Goal: Task Accomplishment & Management: Manage account settings

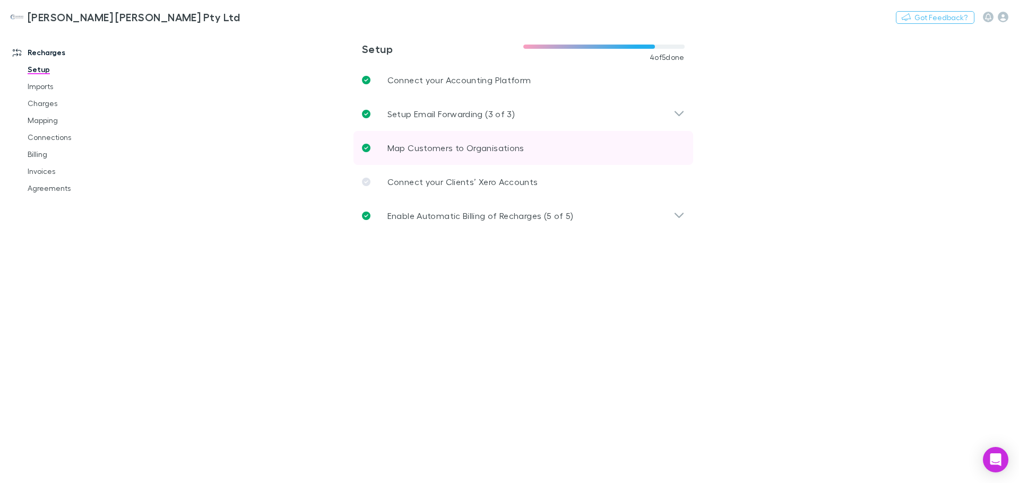
click at [471, 149] on p "Map Customers to Organisations" at bounding box center [455, 148] width 137 height 13
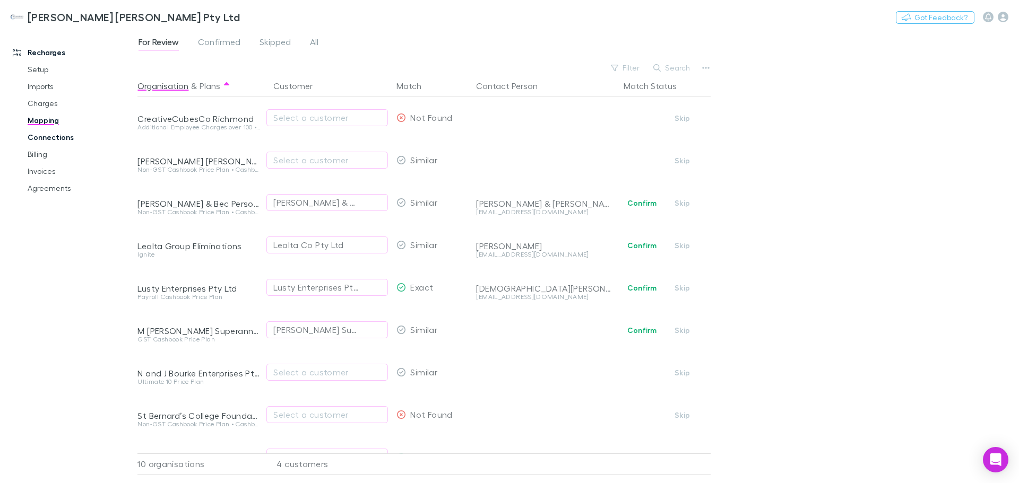
click at [52, 136] on link "Connections" at bounding box center [80, 137] width 126 height 17
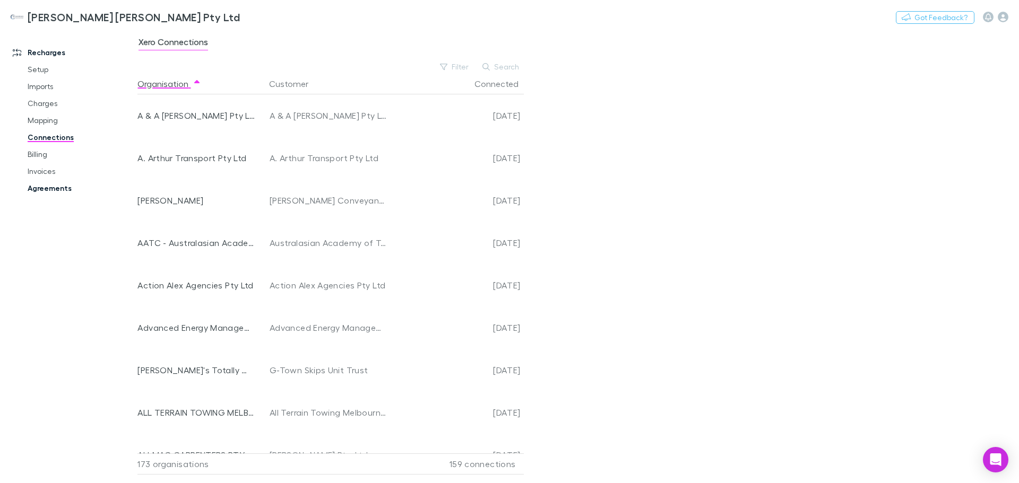
click at [49, 187] on link "Agreements" at bounding box center [80, 188] width 126 height 17
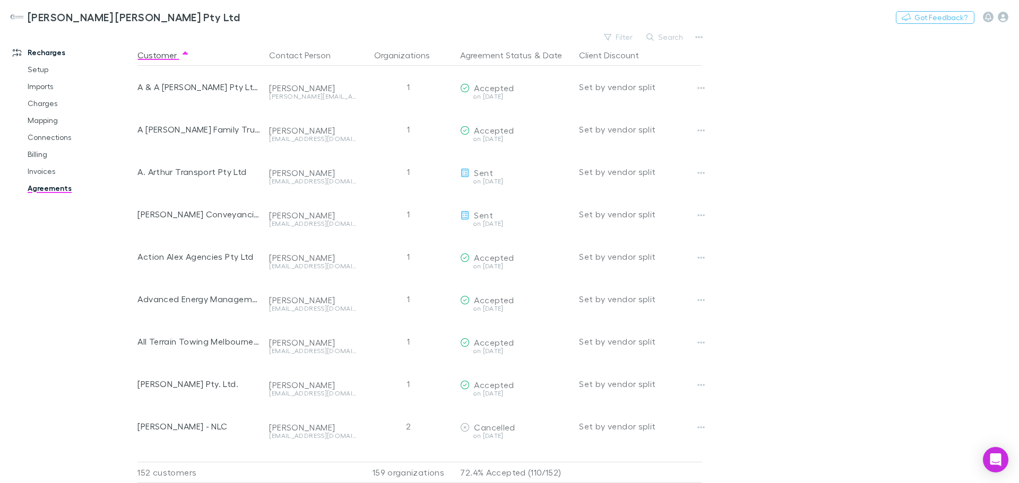
click at [921, 200] on main "Filter Search Customer Contact Person Organizations Agreement Status & Date Cli…" at bounding box center [577, 257] width 881 height 454
click at [665, 37] on button "Search" at bounding box center [665, 37] width 48 height 13
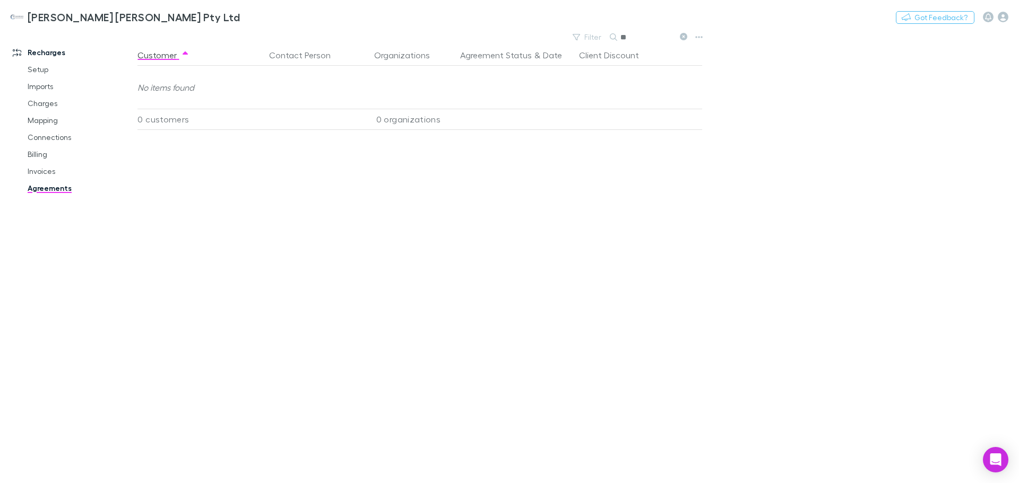
type input "*"
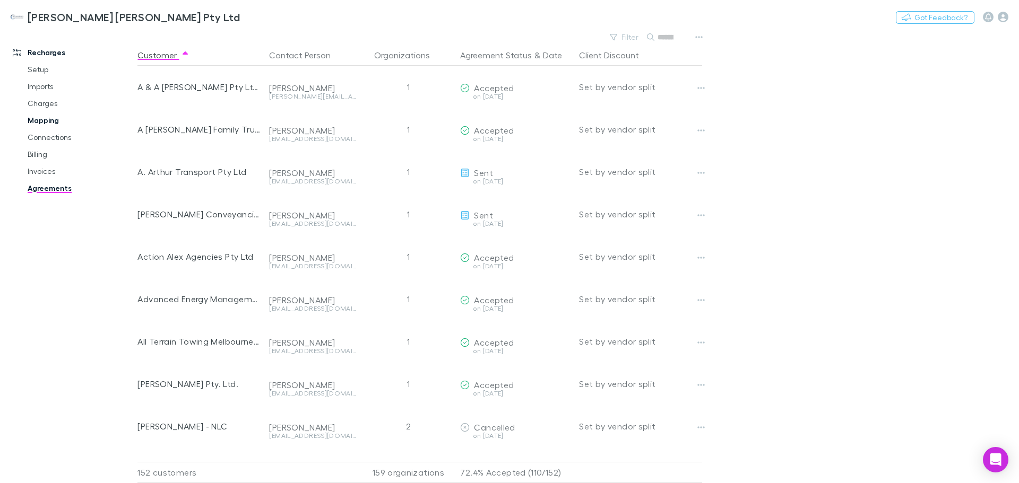
click at [54, 120] on link "Mapping" at bounding box center [80, 120] width 126 height 17
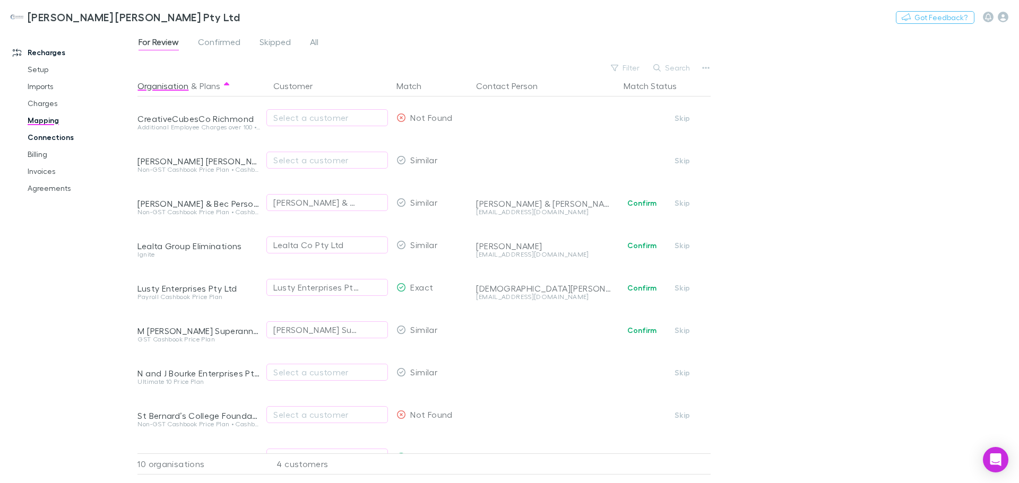
click at [49, 140] on link "Connections" at bounding box center [80, 137] width 126 height 17
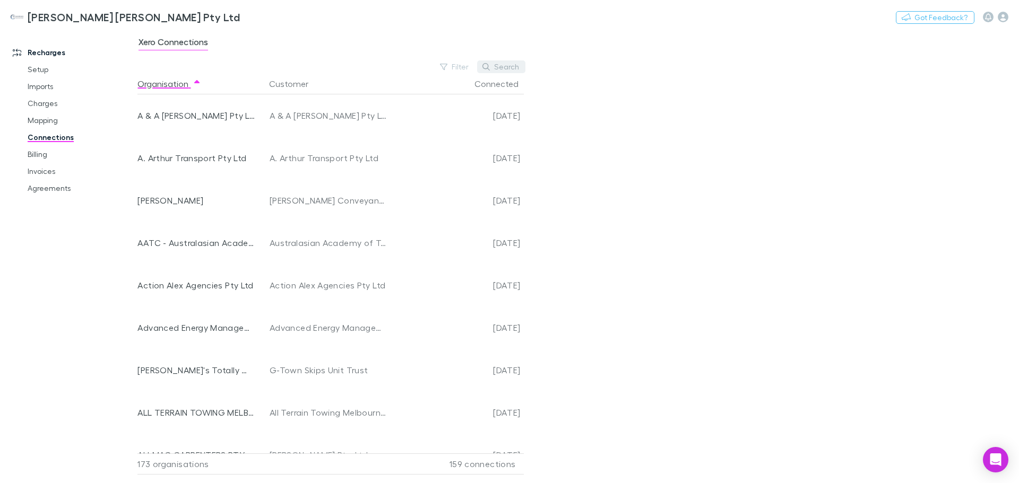
click at [508, 65] on button "Search" at bounding box center [501, 67] width 48 height 13
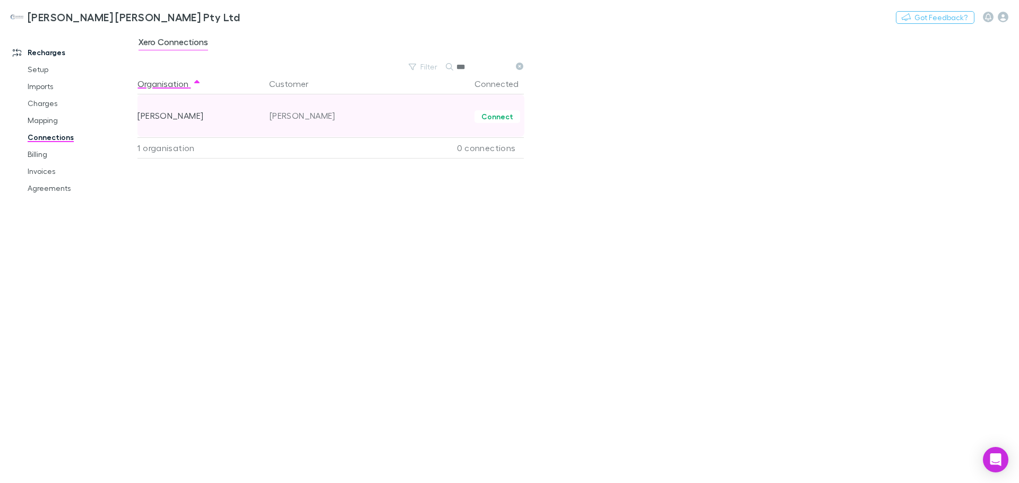
type input "***"
click at [188, 120] on div "[PERSON_NAME]" at bounding box center [195, 115] width 117 height 42
click at [496, 117] on button "Connect" at bounding box center [497, 116] width 46 height 13
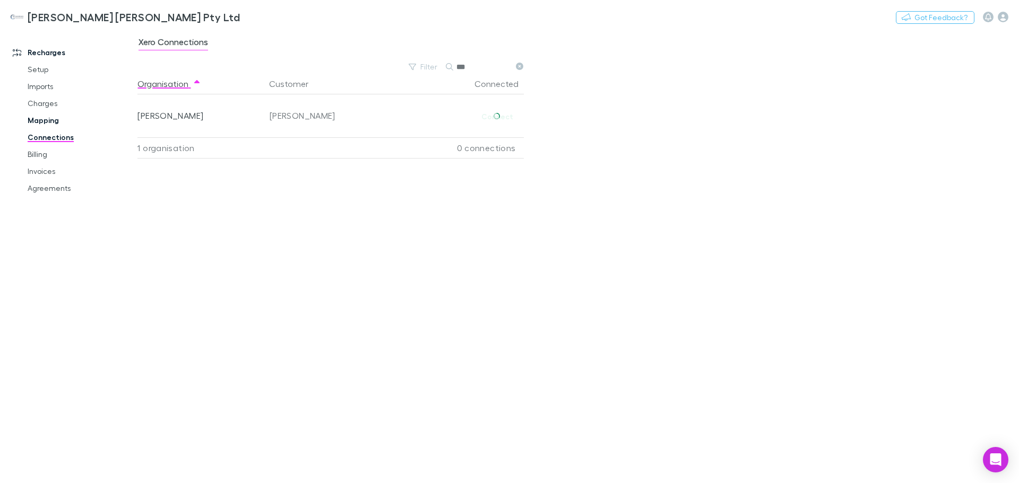
click at [51, 122] on link "Mapping" at bounding box center [80, 120] width 126 height 17
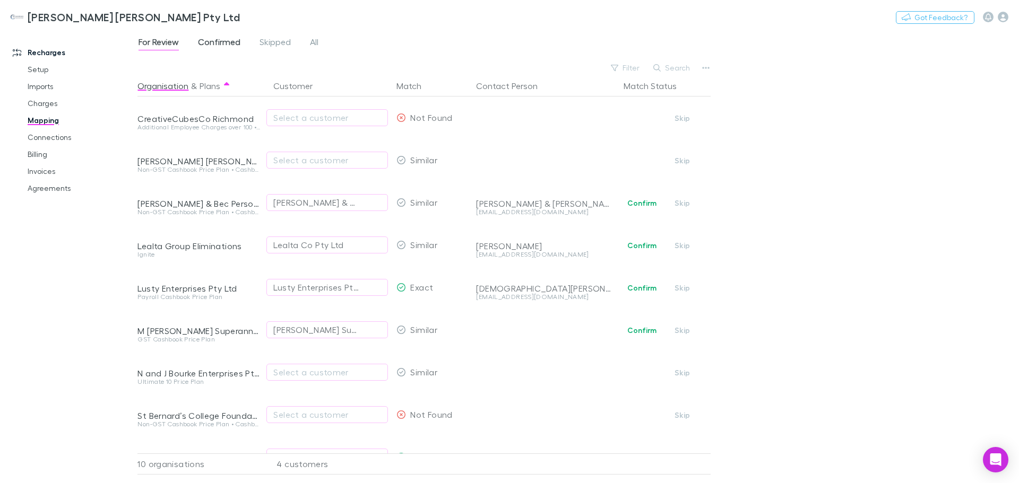
click at [219, 44] on span "Confirmed" at bounding box center [219, 44] width 42 height 14
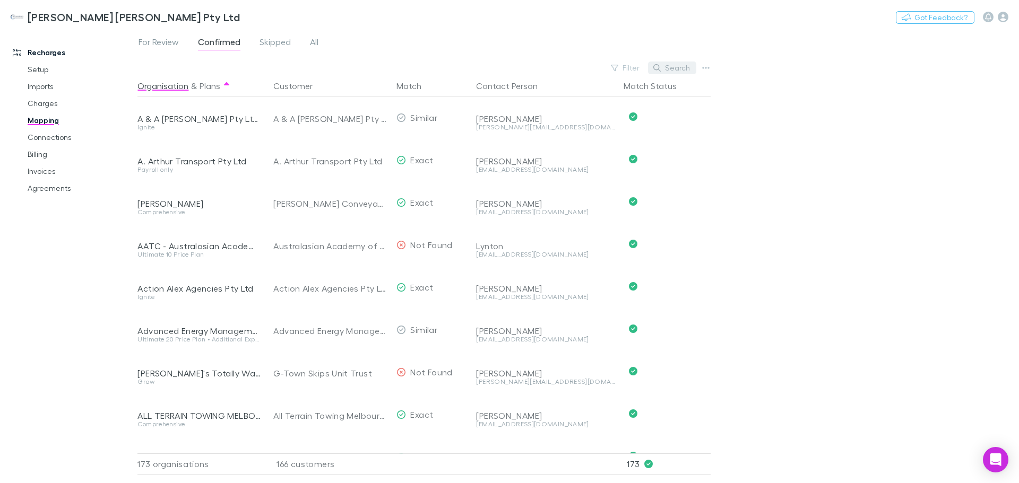
click at [673, 69] on button "Search" at bounding box center [672, 68] width 48 height 13
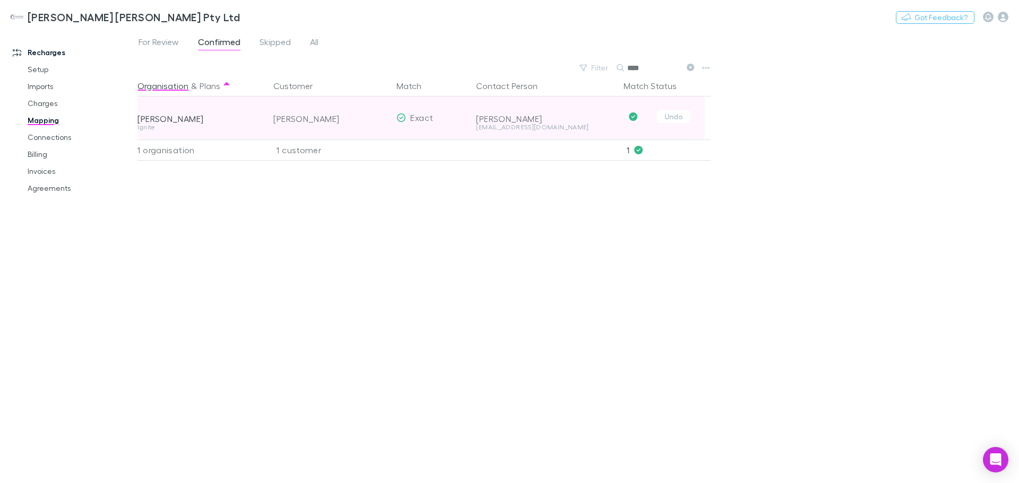
type input "****"
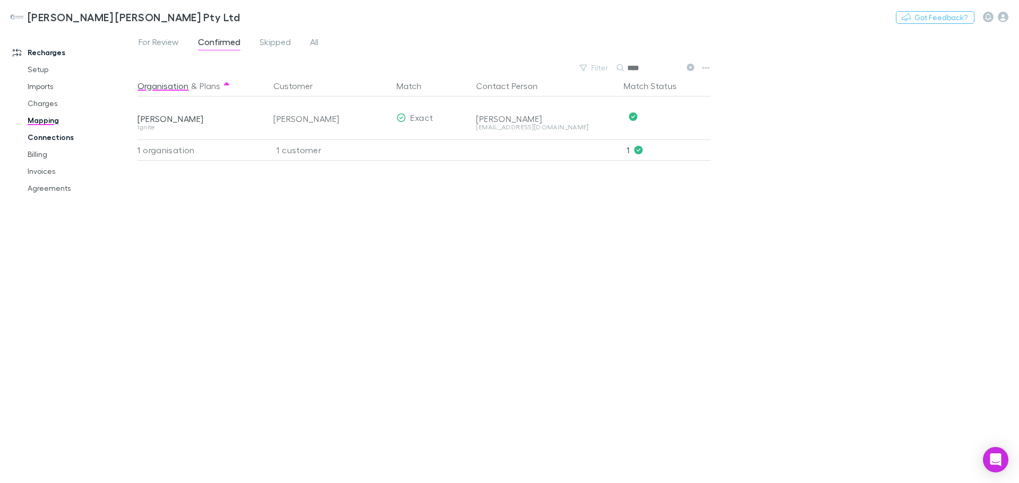
click at [52, 137] on link "Connections" at bounding box center [80, 137] width 126 height 17
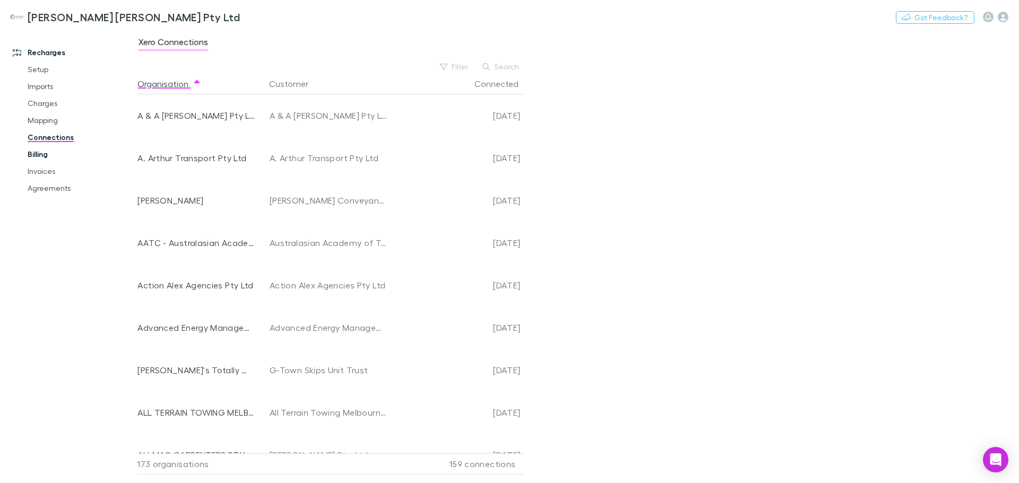
click at [44, 155] on link "Billing" at bounding box center [80, 154] width 126 height 17
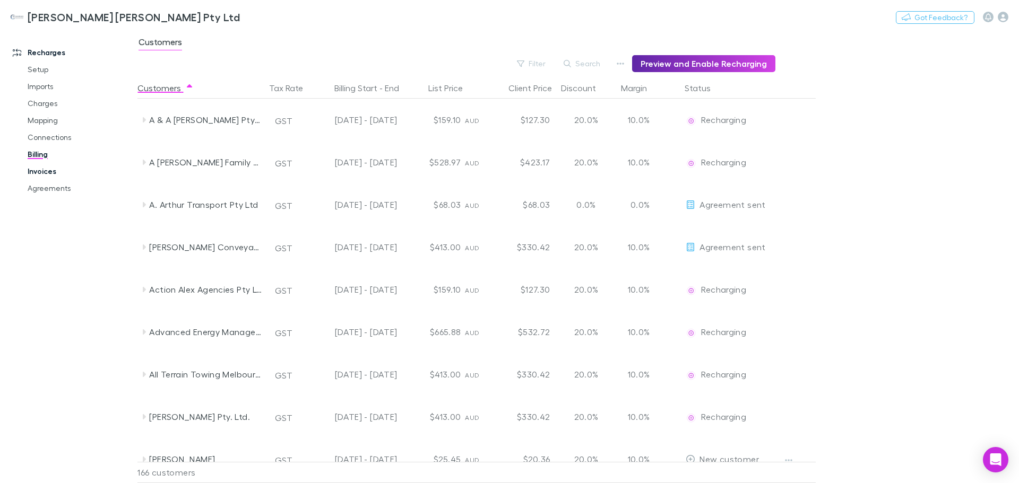
click at [48, 172] on link "Invoices" at bounding box center [80, 171] width 126 height 17
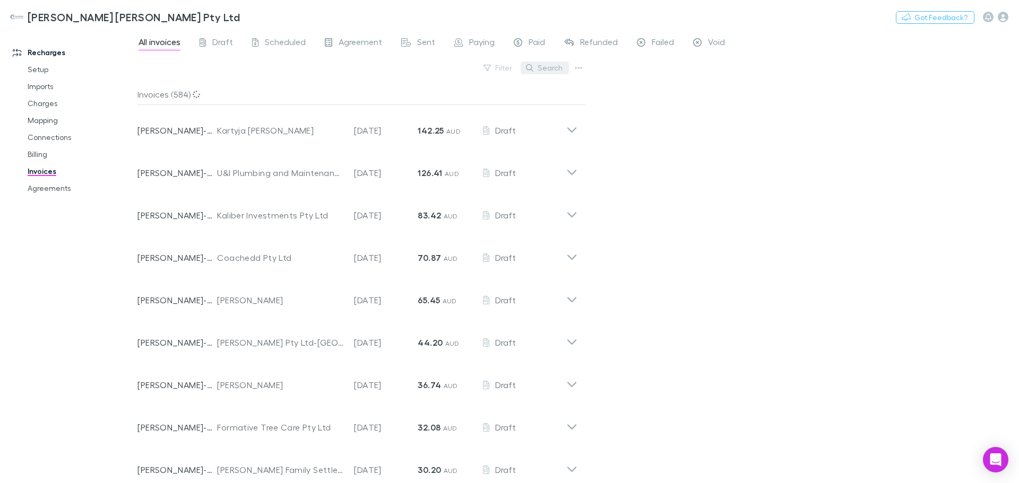
click at [548, 68] on button "Search" at bounding box center [545, 68] width 48 height 13
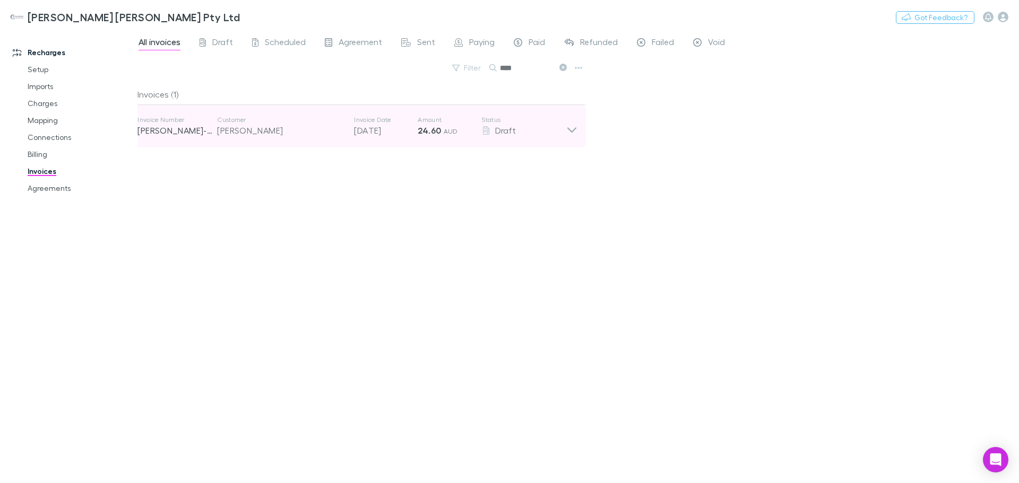
type input "****"
click at [571, 132] on icon at bounding box center [571, 126] width 11 height 21
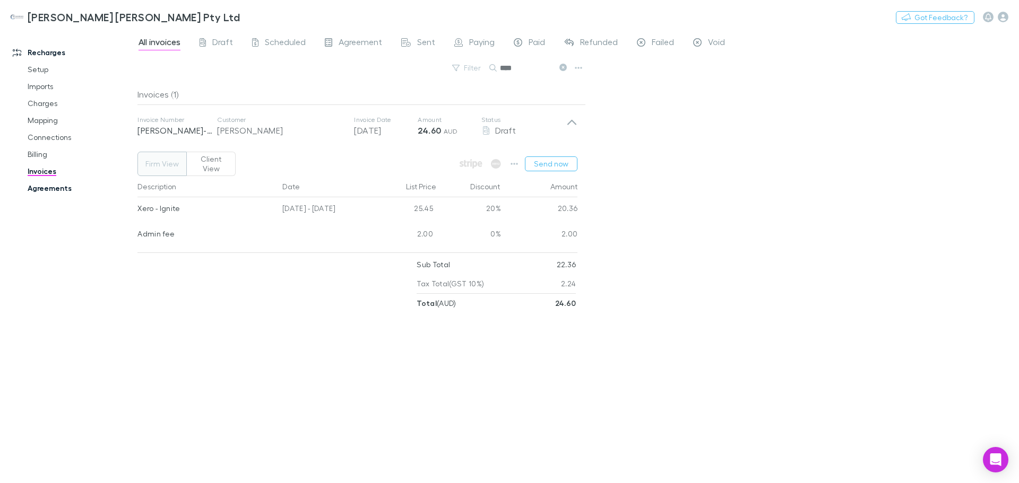
click at [38, 186] on link "Agreements" at bounding box center [80, 188] width 126 height 17
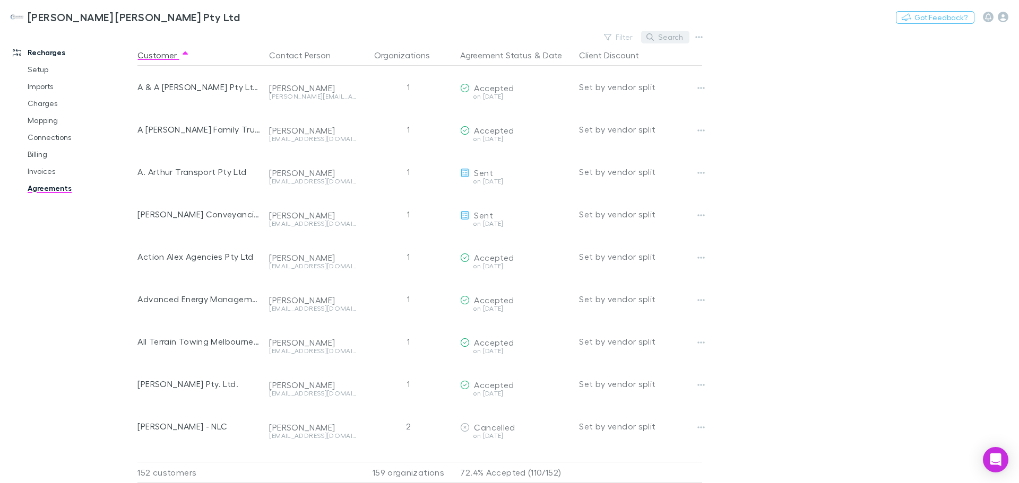
click at [671, 39] on button "Search" at bounding box center [665, 37] width 48 height 13
type input "*"
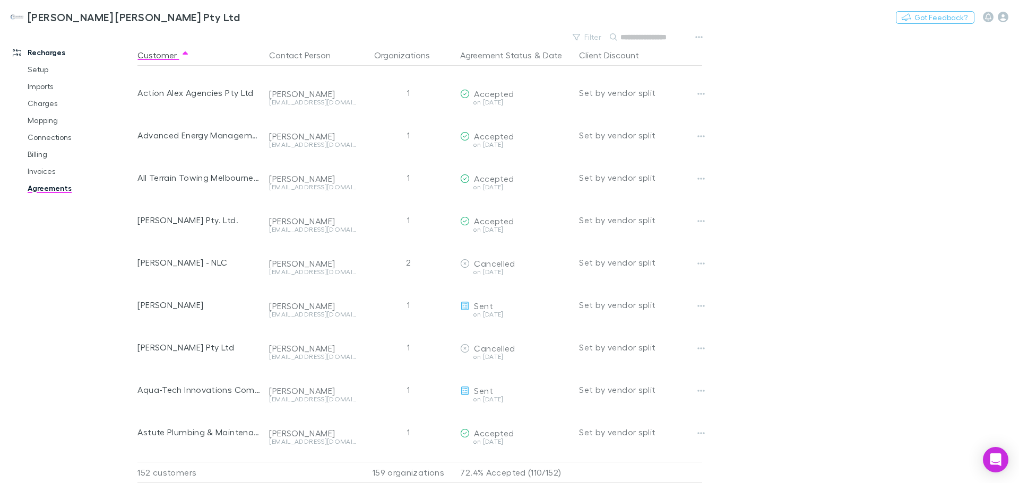
scroll to position [318, 0]
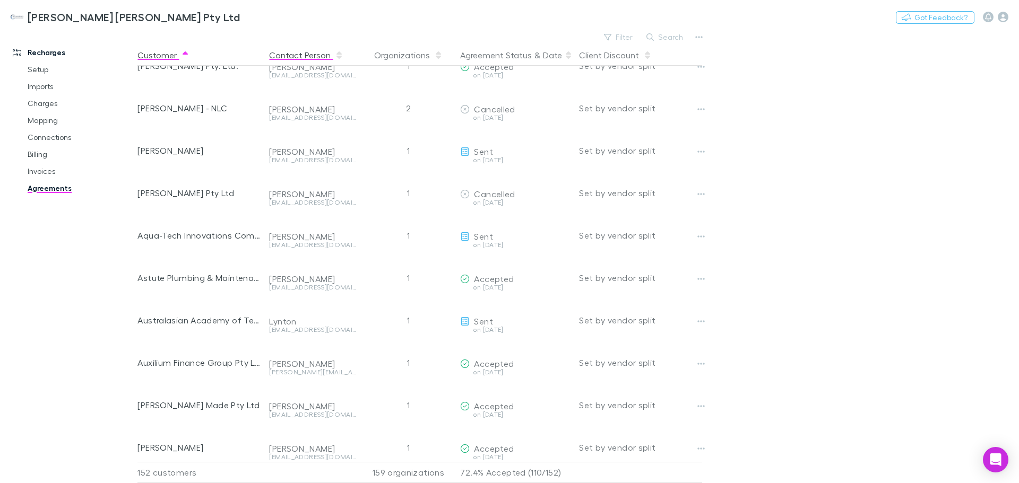
click at [294, 53] on button "Contact Person" at bounding box center [306, 55] width 74 height 21
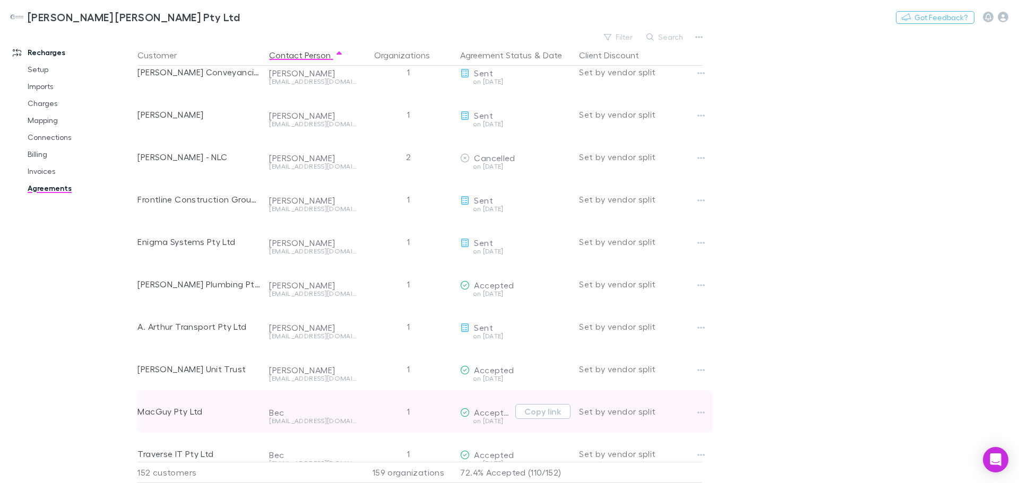
scroll to position [0, 0]
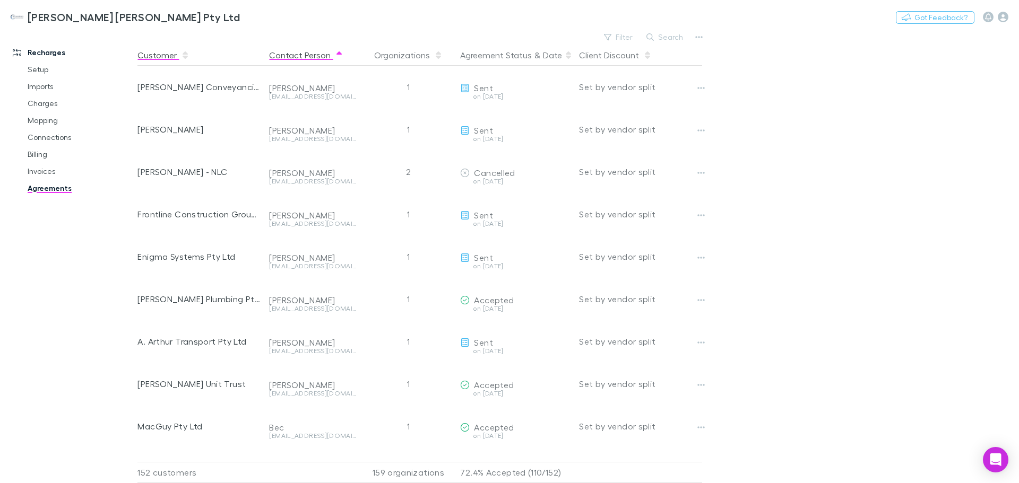
click at [168, 53] on button "Customer" at bounding box center [163, 55] width 52 height 21
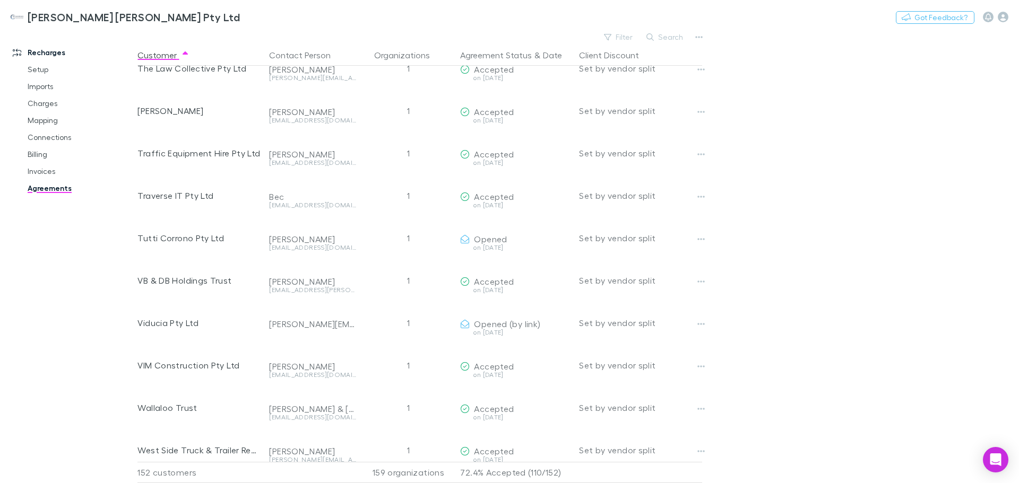
scroll to position [5853, 0]
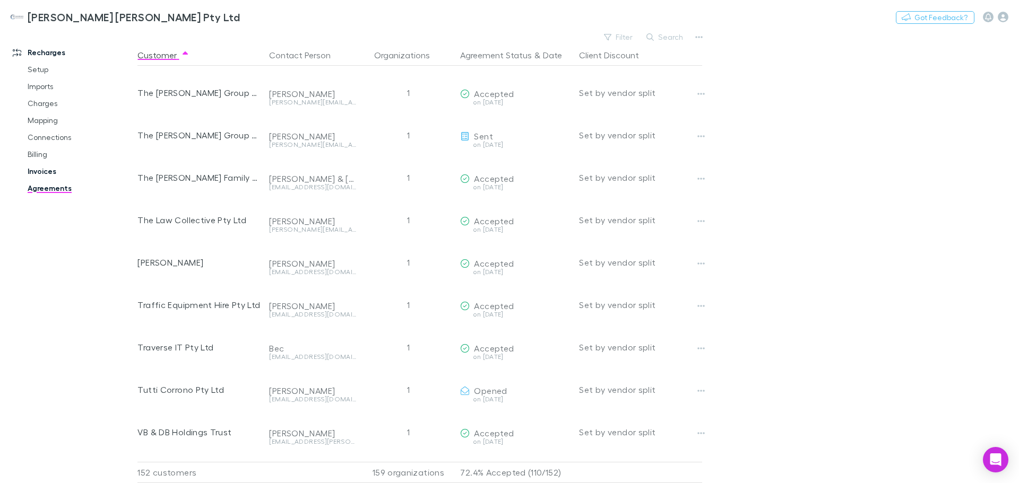
click at [51, 177] on link "Invoices" at bounding box center [80, 171] width 126 height 17
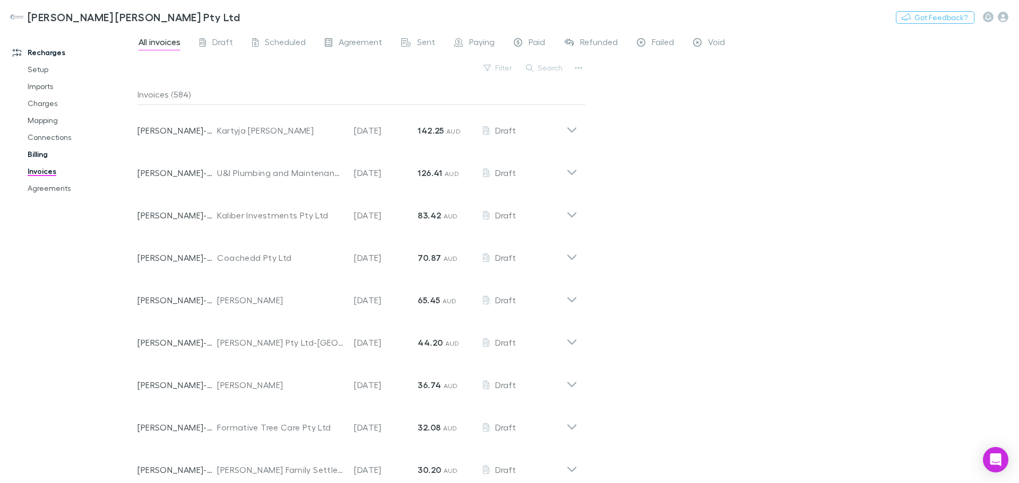
click at [45, 151] on link "Billing" at bounding box center [80, 154] width 126 height 17
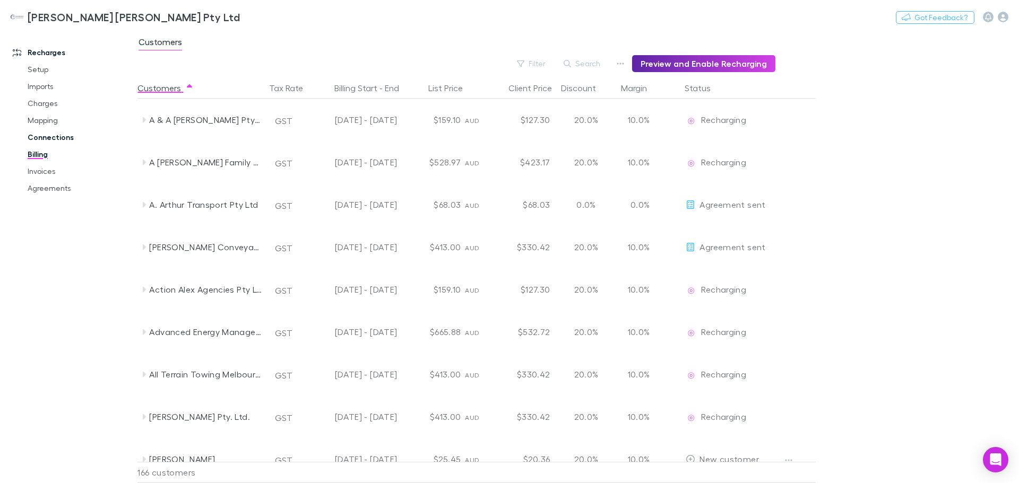
click at [52, 142] on link "Connections" at bounding box center [80, 137] width 126 height 17
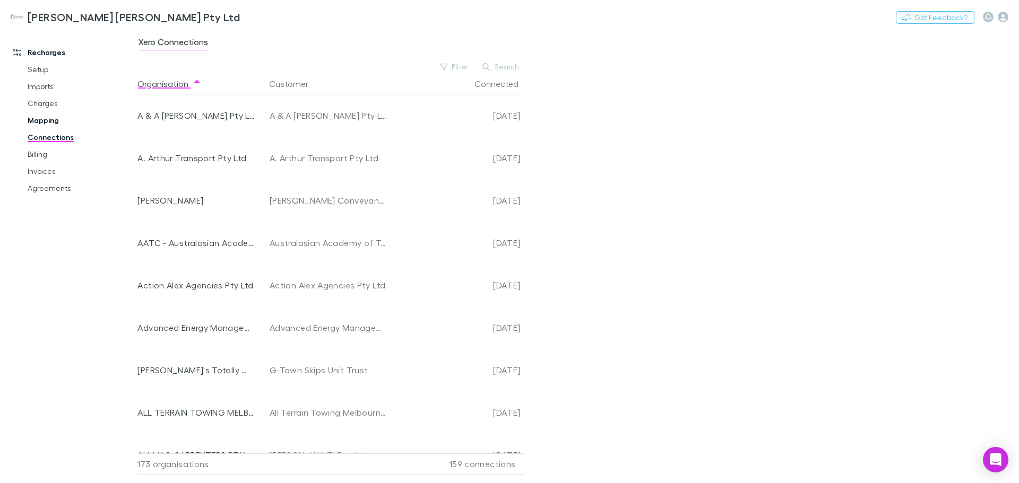
click at [47, 120] on link "Mapping" at bounding box center [80, 120] width 126 height 17
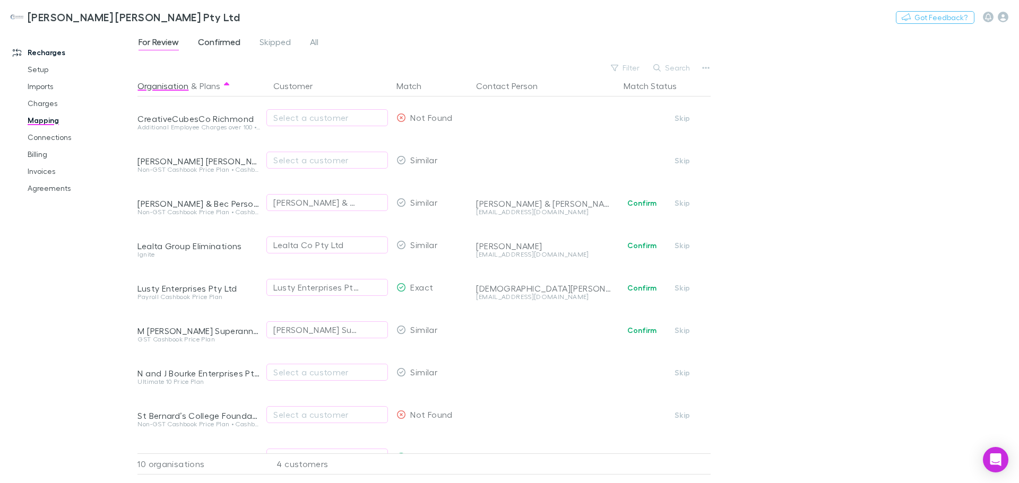
click at [214, 41] on span "Confirmed" at bounding box center [219, 44] width 42 height 14
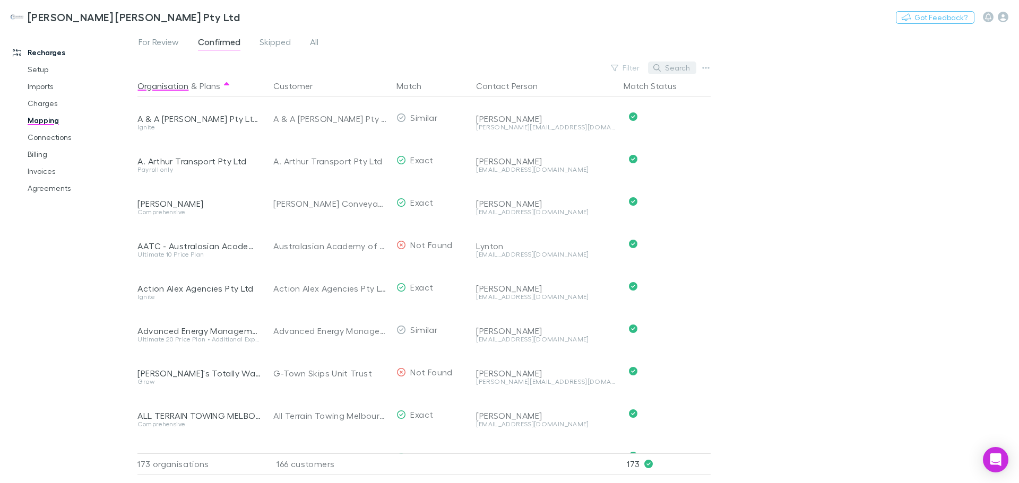
click at [679, 64] on button "Search" at bounding box center [672, 68] width 48 height 13
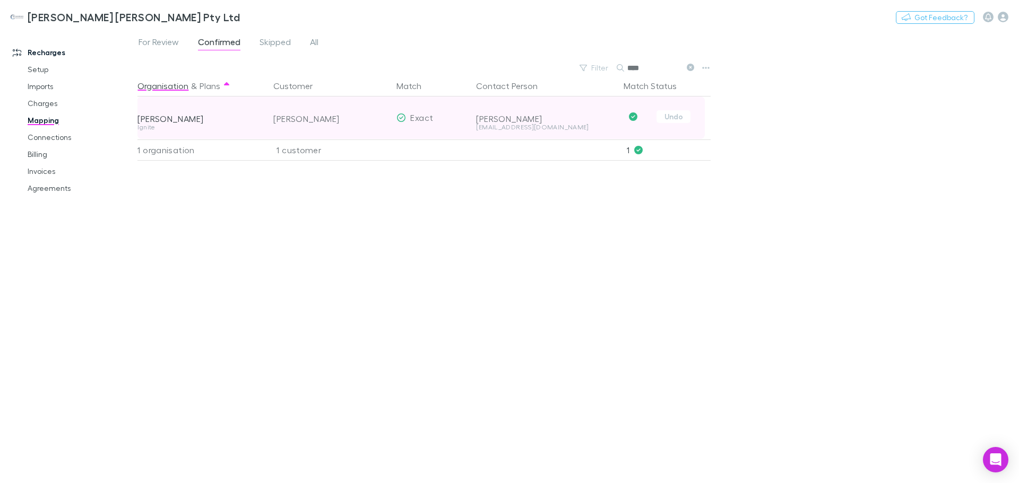
type input "****"
click at [441, 124] on div "Exact" at bounding box center [432, 118] width 80 height 42
click at [158, 124] on div "Ignite" at bounding box center [198, 127] width 123 height 6
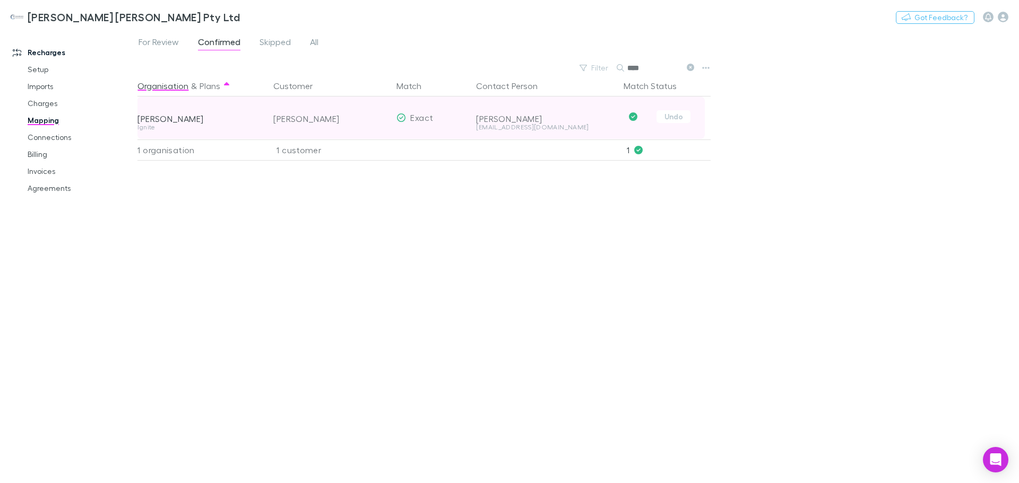
click at [140, 120] on div "[PERSON_NAME]" at bounding box center [198, 119] width 123 height 11
copy div "[PERSON_NAME]"
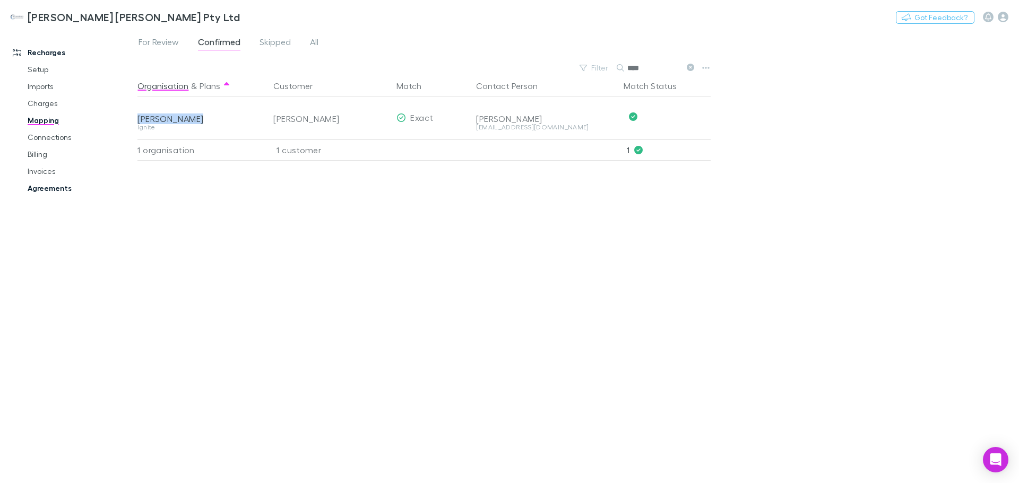
click at [62, 192] on link "Agreements" at bounding box center [80, 188] width 126 height 17
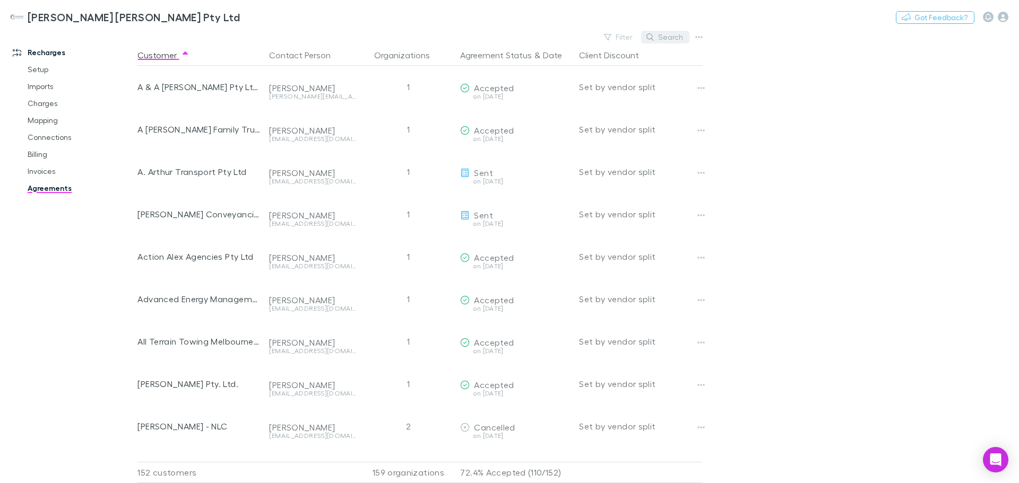
click at [673, 42] on button "Search" at bounding box center [665, 37] width 48 height 13
paste input "**********"
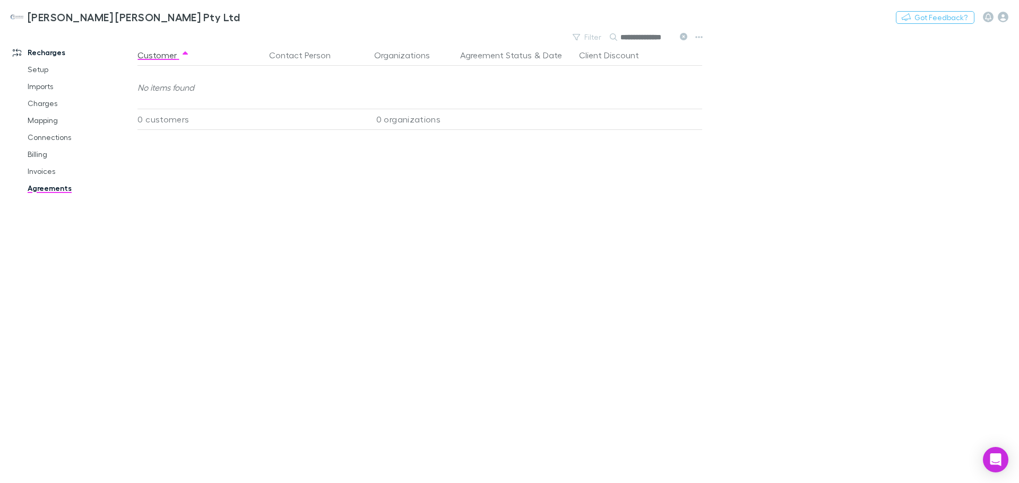
type input "**********"
click at [684, 32] on div "[PERSON_NAME] [PERSON_NAME] Pty Ltd Nothing Got Feedback?" at bounding box center [509, 17] width 1019 height 34
click at [681, 33] on div "[PERSON_NAME] [PERSON_NAME] Pty Ltd Nothing Got Feedback?" at bounding box center [509, 17] width 1019 height 34
click at [993, 458] on icon "Open Intercom Messenger" at bounding box center [995, 460] width 12 height 14
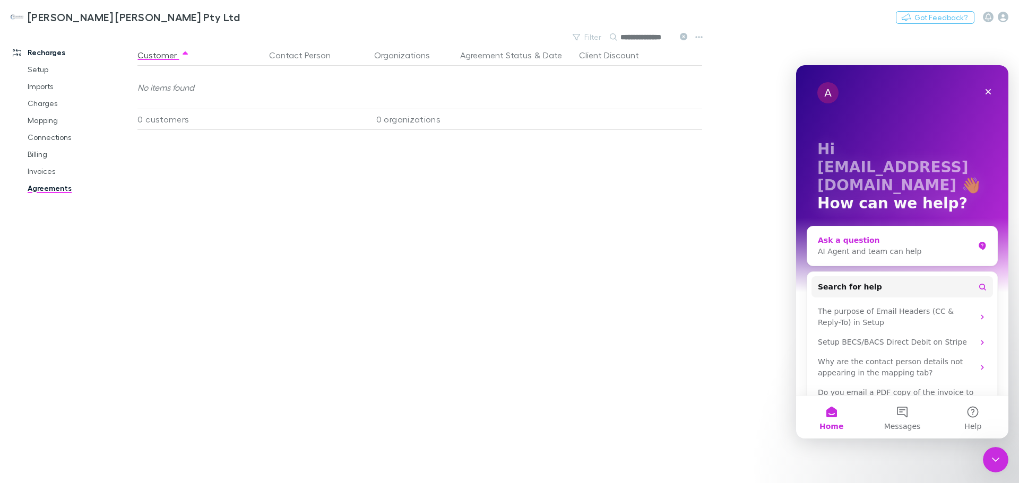
click at [832, 247] on div "AI Agent and team can help" at bounding box center [896, 251] width 156 height 11
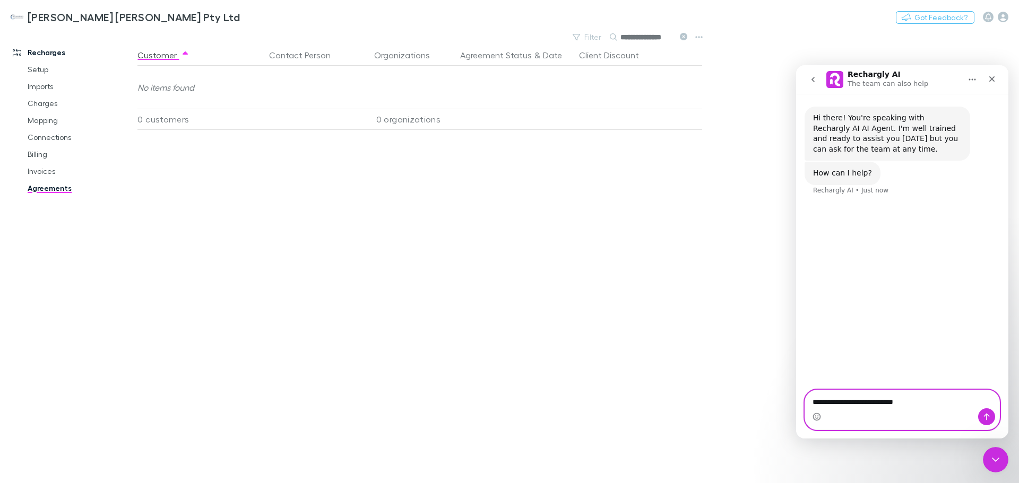
paste textarea "**********"
type textarea "**********"
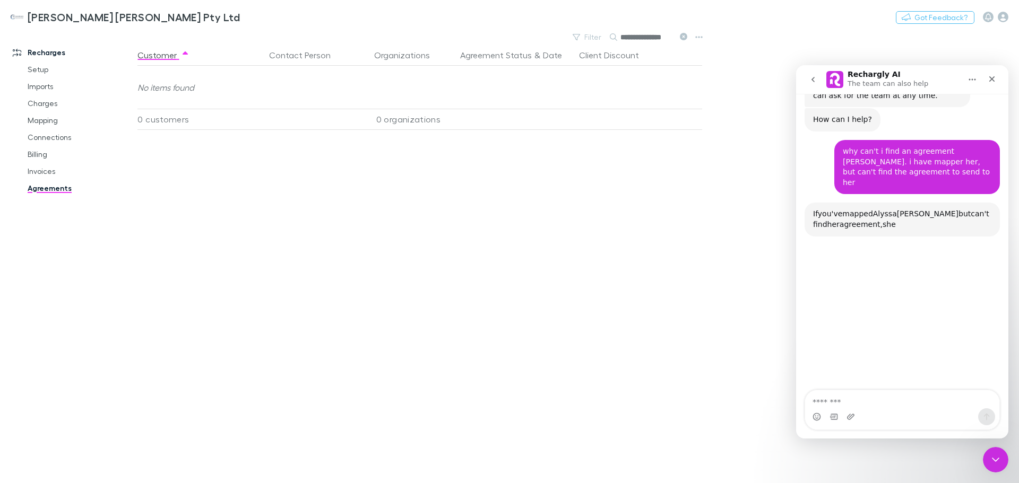
scroll to position [102, 0]
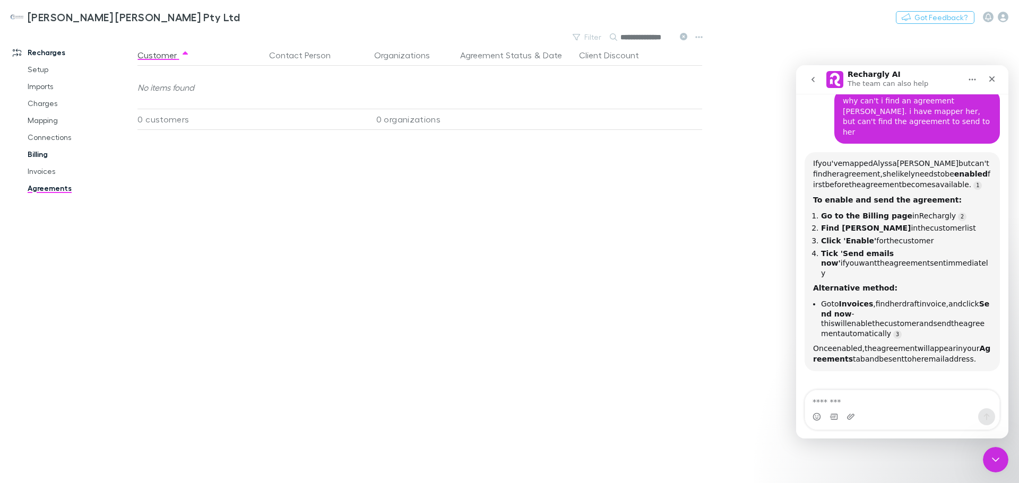
click at [41, 152] on link "Billing" at bounding box center [80, 154] width 126 height 17
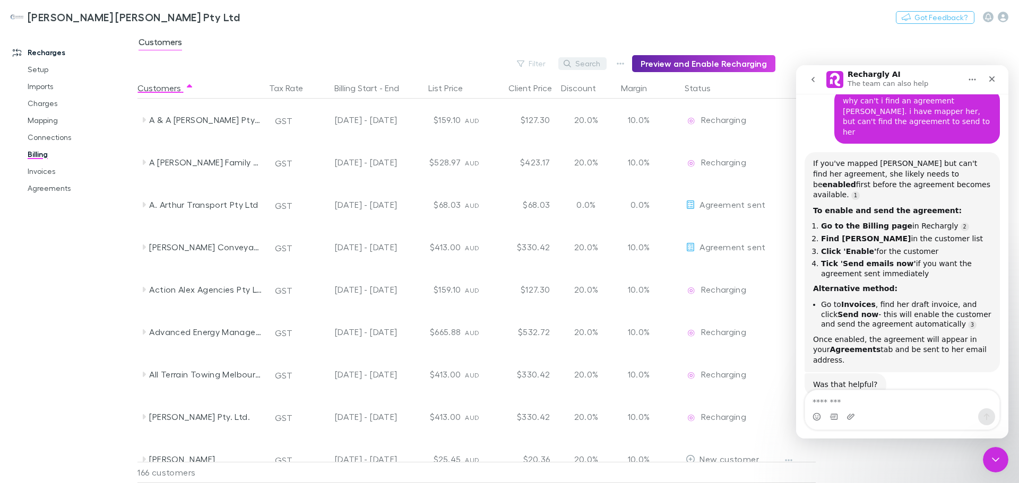
click at [586, 67] on button "Search" at bounding box center [582, 63] width 48 height 13
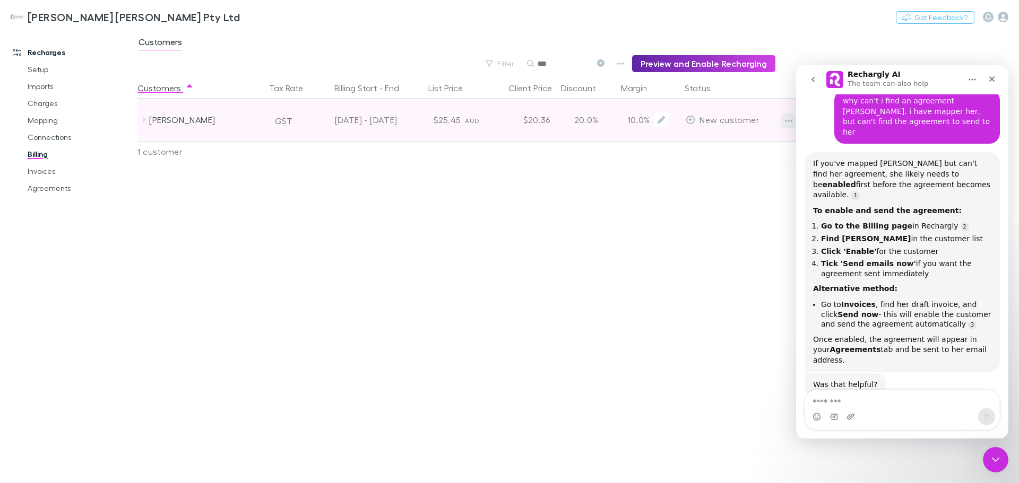
type input "***"
click at [785, 124] on icon "button" at bounding box center [788, 121] width 7 height 8
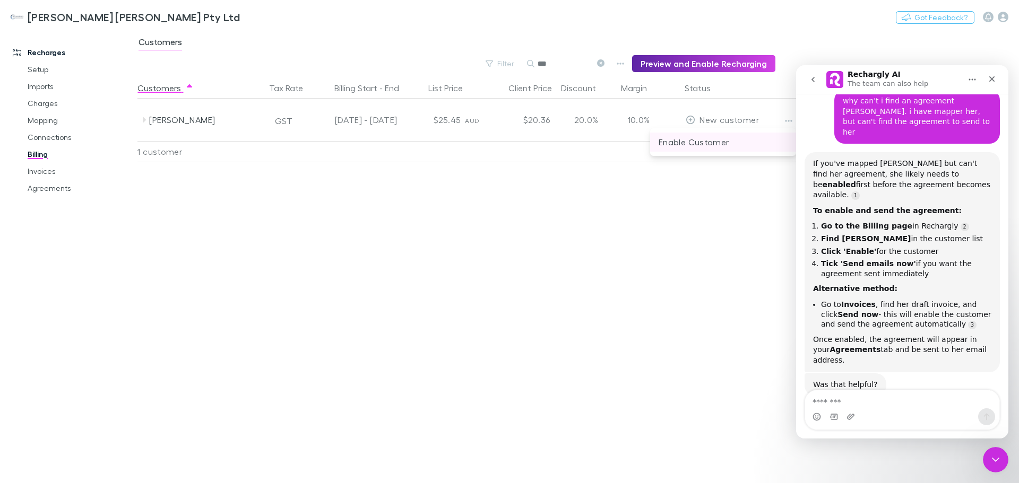
click at [695, 144] on p "Enable Customer" at bounding box center [723, 142] width 129 height 13
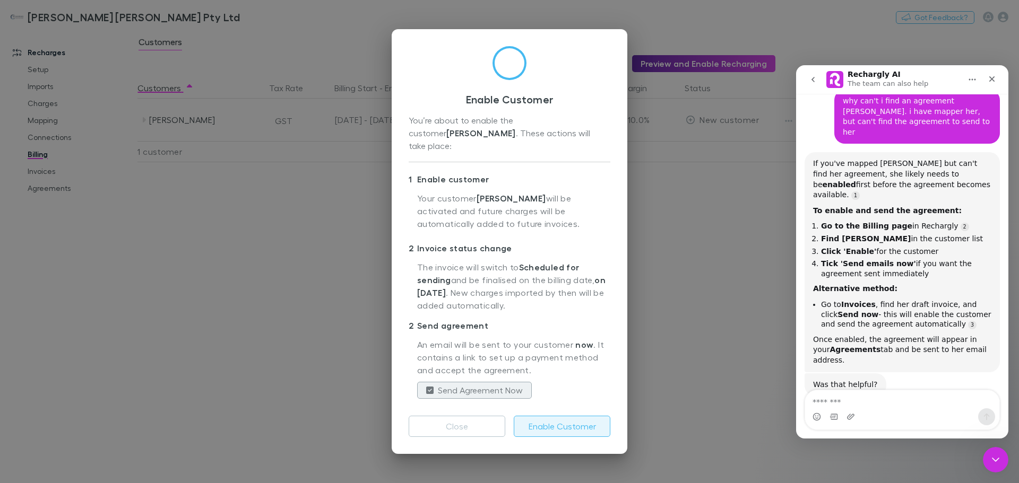
click at [562, 420] on button "Enable Customer" at bounding box center [562, 426] width 97 height 21
click at [480, 386] on label "Send Agreement Now" at bounding box center [480, 390] width 85 height 13
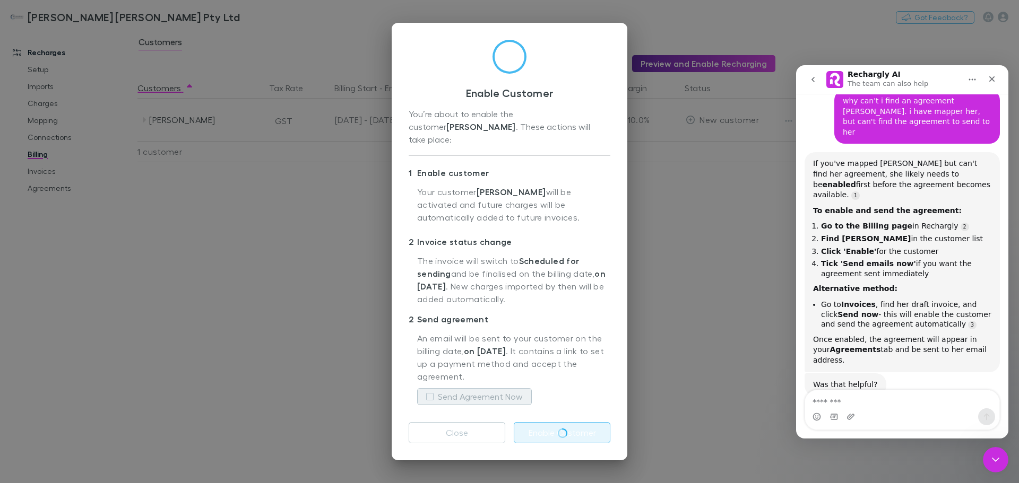
click at [455, 393] on label "Send Agreement Now" at bounding box center [480, 397] width 85 height 13
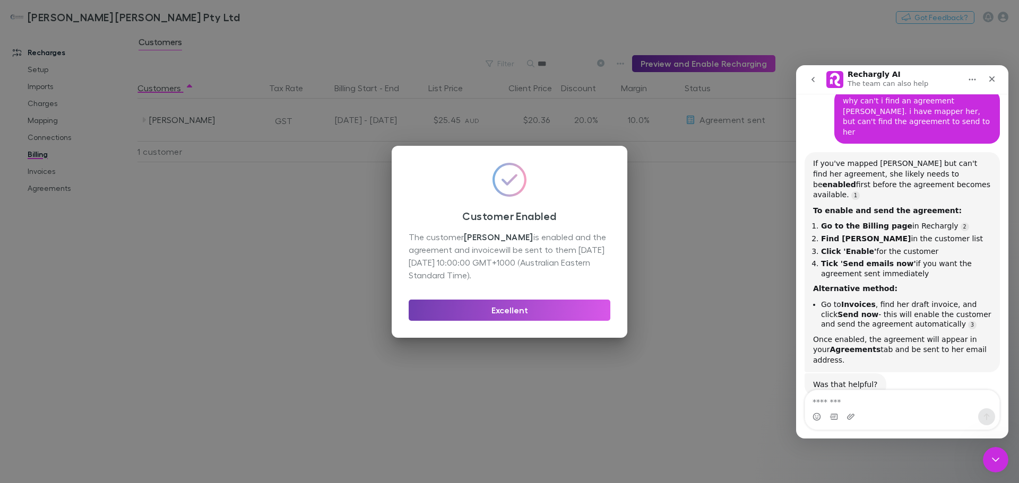
click at [565, 312] on button "Excellent" at bounding box center [510, 310] width 202 height 21
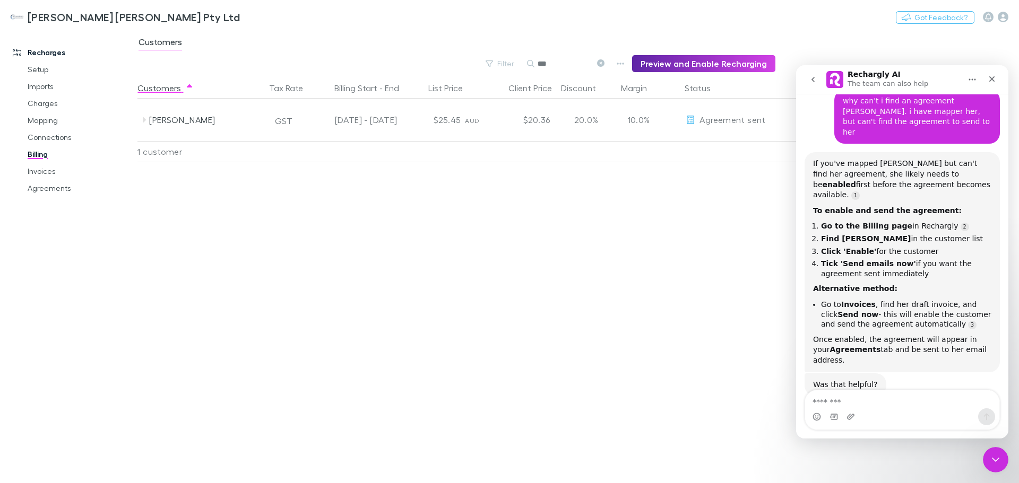
click at [974, 81] on icon "Home" at bounding box center [972, 79] width 8 height 8
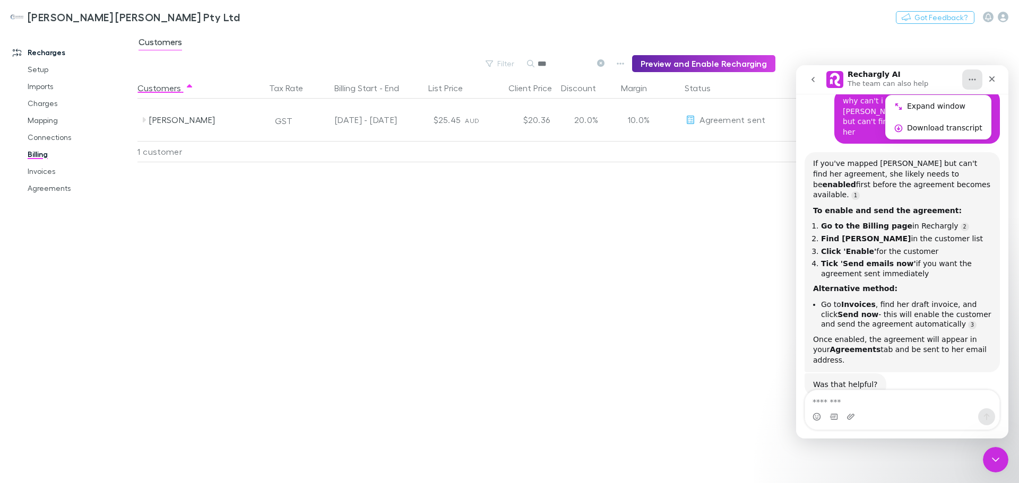
click at [753, 227] on div "Customers Tax Rate Billing Start - End List Price Client Price Discount Margin …" at bounding box center [502, 280] width 730 height 406
click at [811, 80] on icon "go back" at bounding box center [813, 79] width 8 height 8
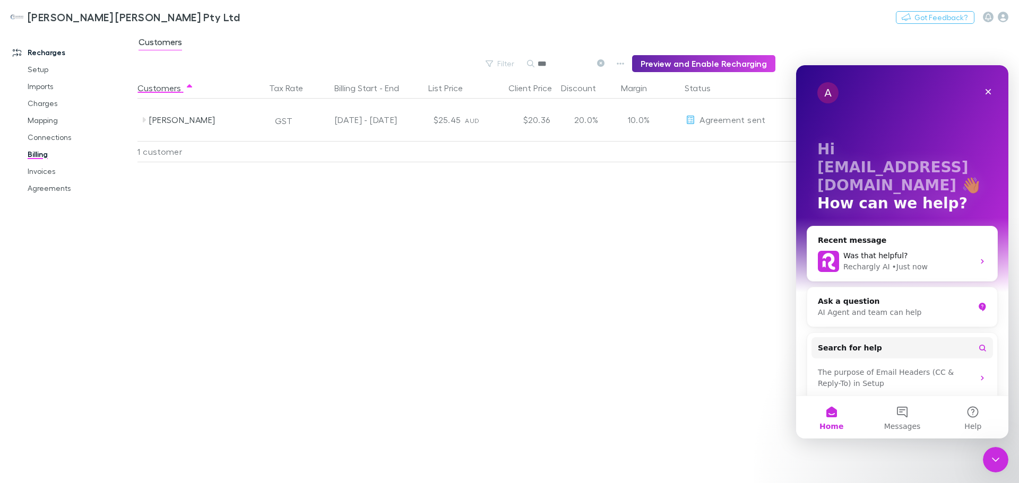
click at [655, 293] on div "Customers Tax Rate Billing Start - End List Price Client Price Discount Margin …" at bounding box center [502, 280] width 730 height 406
drag, startPoint x: 47, startPoint y: 188, endPoint x: 57, endPoint y: 188, distance: 10.6
click at [46, 188] on link "Agreements" at bounding box center [80, 188] width 126 height 17
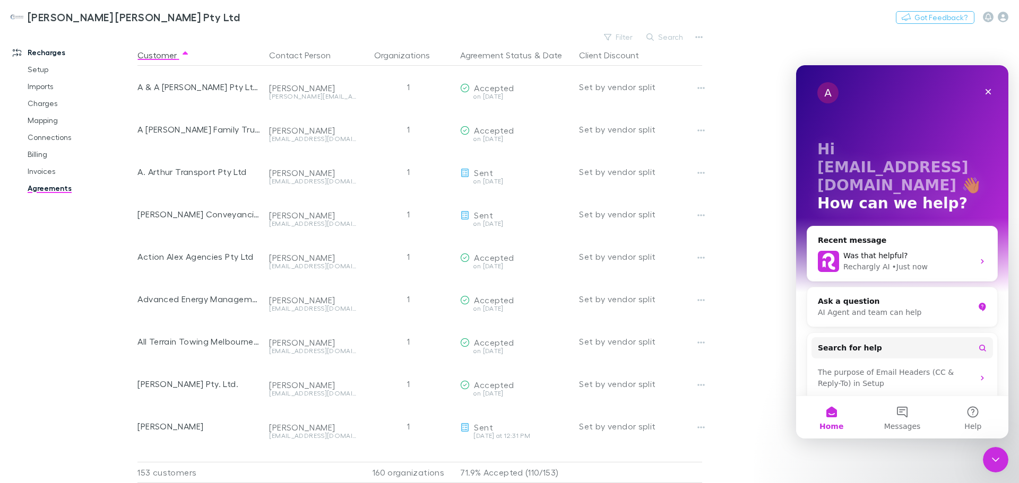
click at [666, 33] on button "Search" at bounding box center [665, 37] width 48 height 13
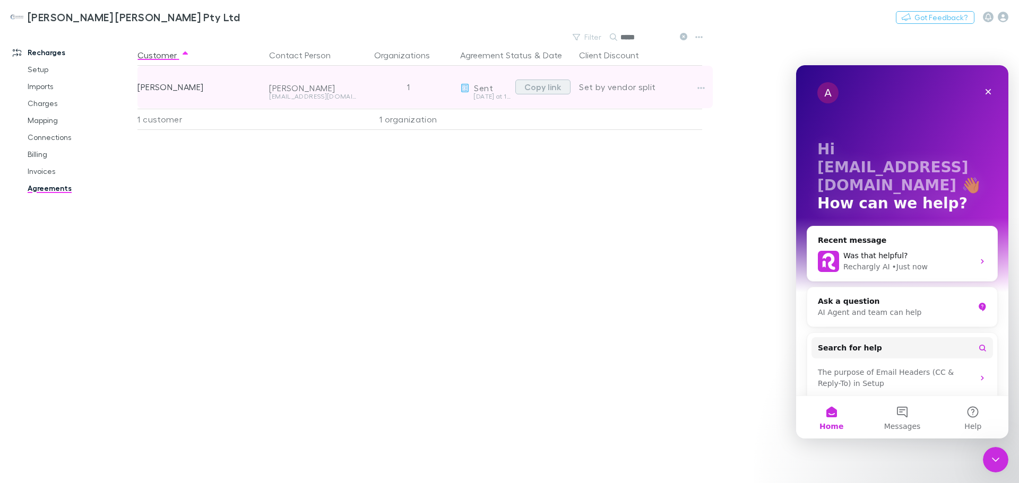
type input "*****"
click at [547, 87] on button "Copy link" at bounding box center [542, 87] width 55 height 15
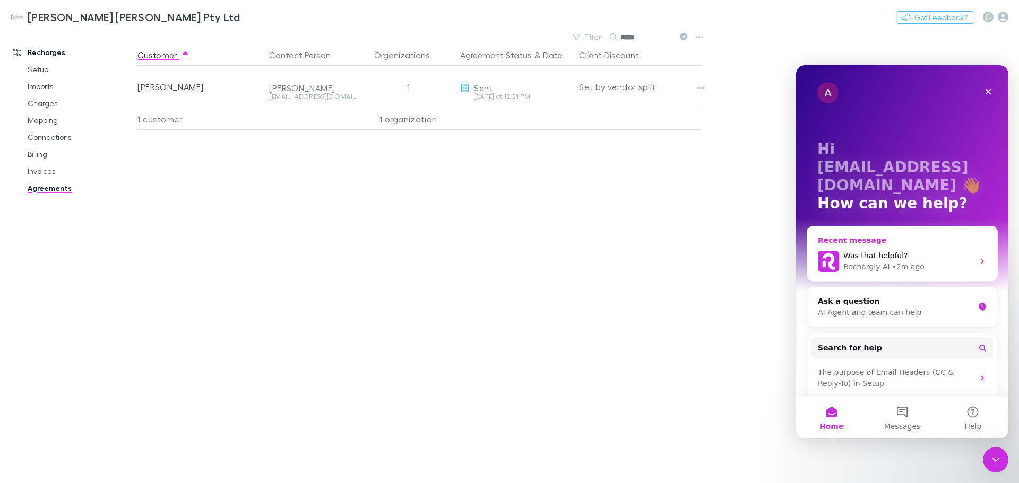
click at [949, 264] on div "Rechargly AI • 2m ago" at bounding box center [908, 267] width 131 height 11
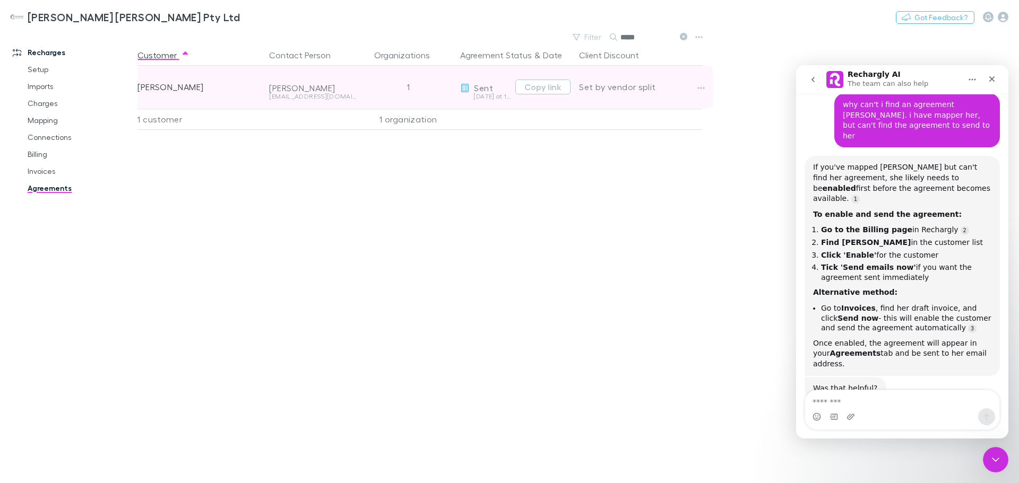
scroll to position [101, 0]
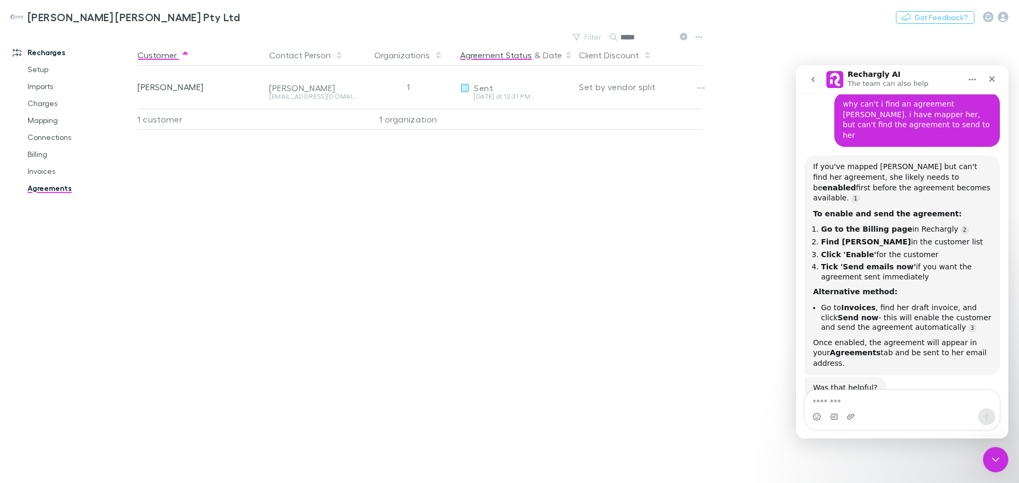
click at [477, 59] on button "Agreement Status" at bounding box center [496, 55] width 72 height 21
click at [833, 399] on textarea "Message…" at bounding box center [902, 400] width 194 height 18
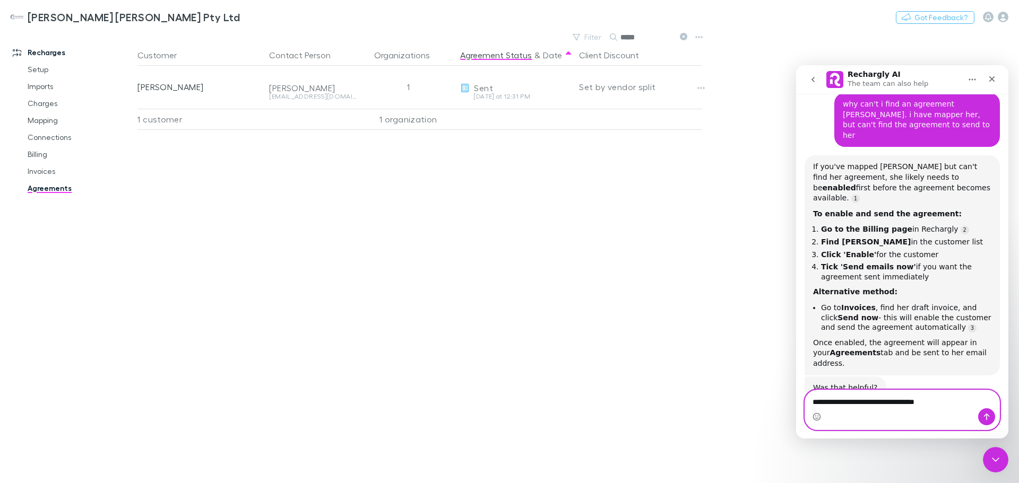
type textarea "**********"
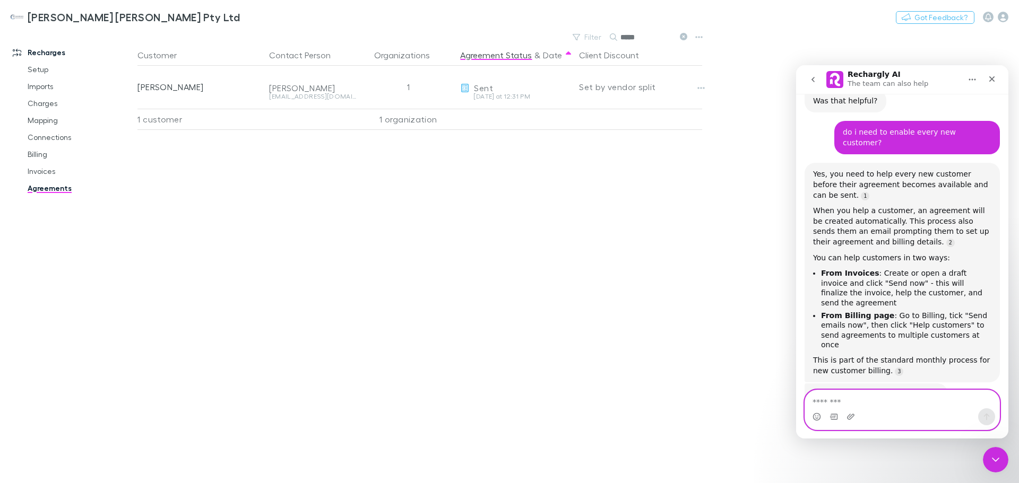
scroll to position [409, 0]
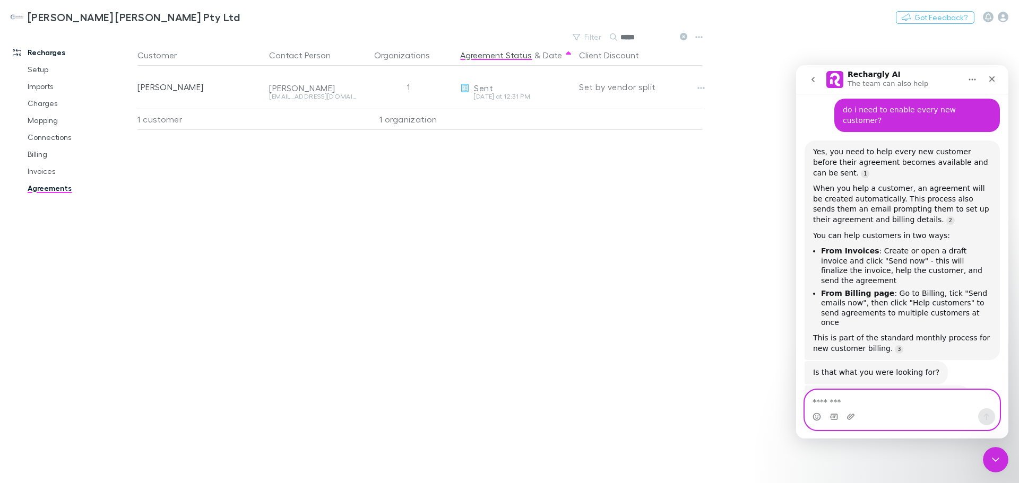
drag, startPoint x: 833, startPoint y: 399, endPoint x: 928, endPoint y: 508, distance: 144.8
click html "Rechargly AI The team can also help Hi there! You're speaking with Rechargly AI…"
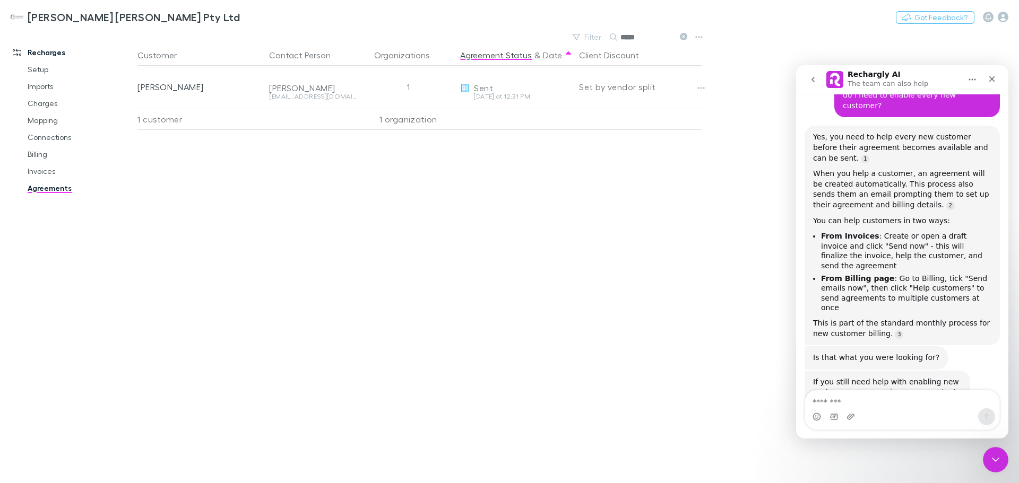
scroll to position [427, 0]
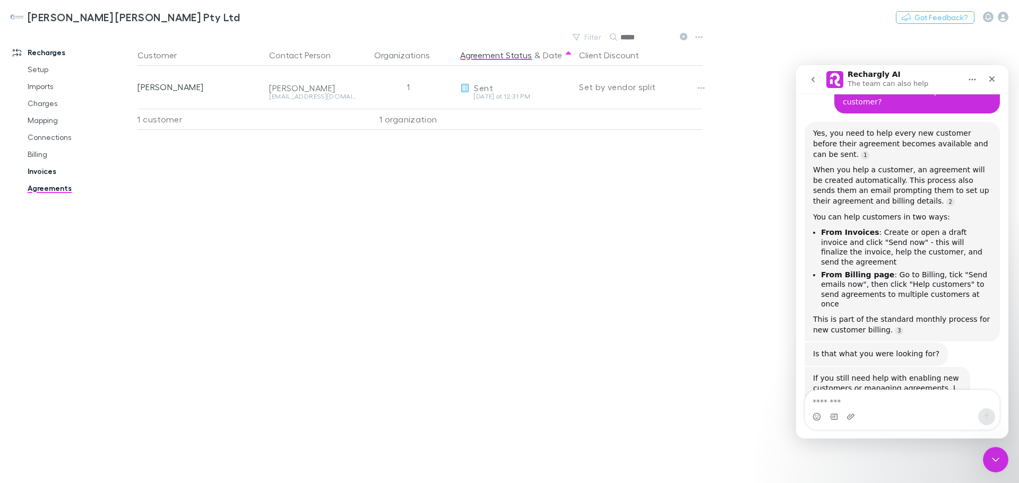
click at [48, 173] on link "Invoices" at bounding box center [80, 171] width 126 height 17
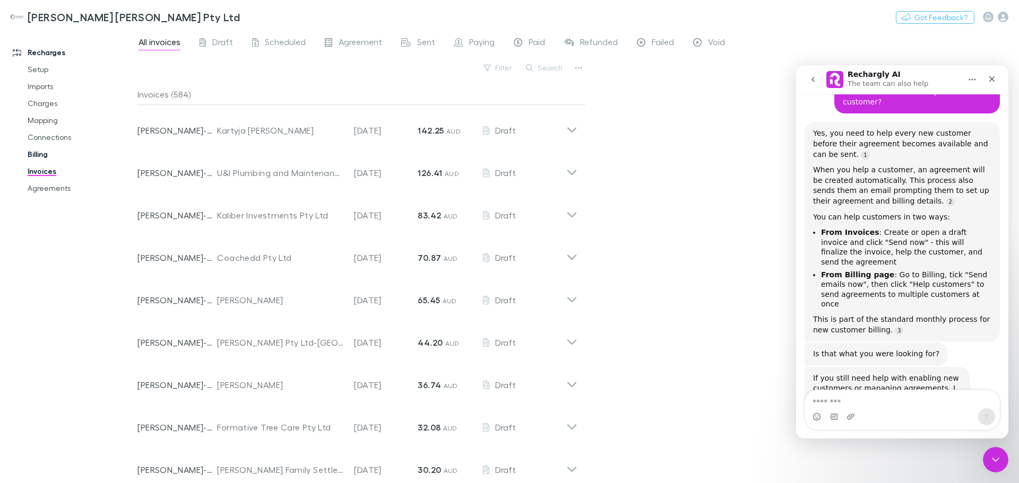
click at [46, 151] on link "Billing" at bounding box center [80, 154] width 126 height 17
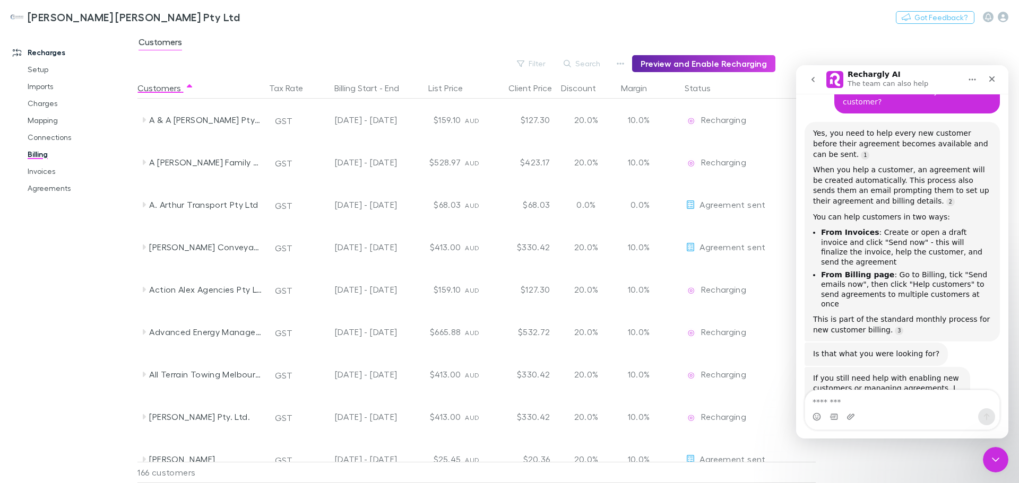
click at [815, 80] on icon "go back" at bounding box center [813, 79] width 8 height 8
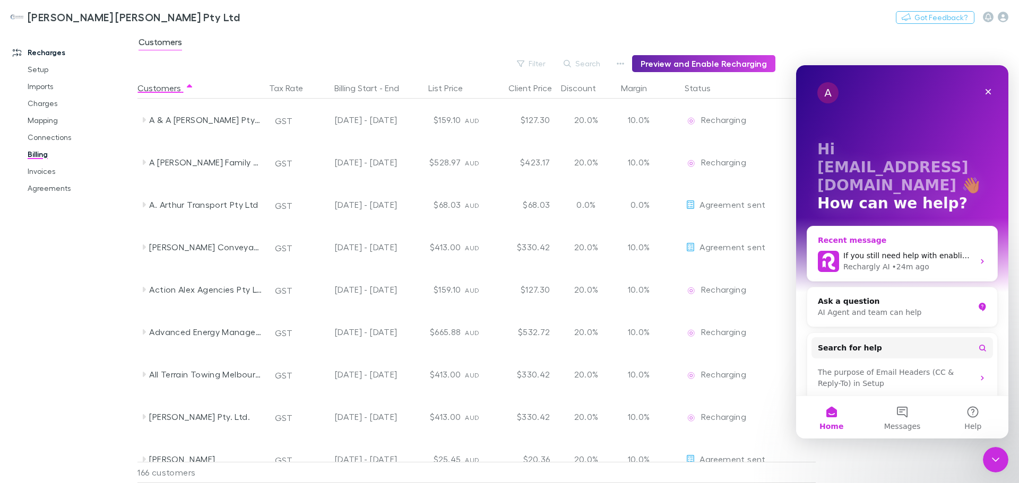
click at [926, 262] on div "Rechargly AI • 24m ago" at bounding box center [908, 267] width 131 height 11
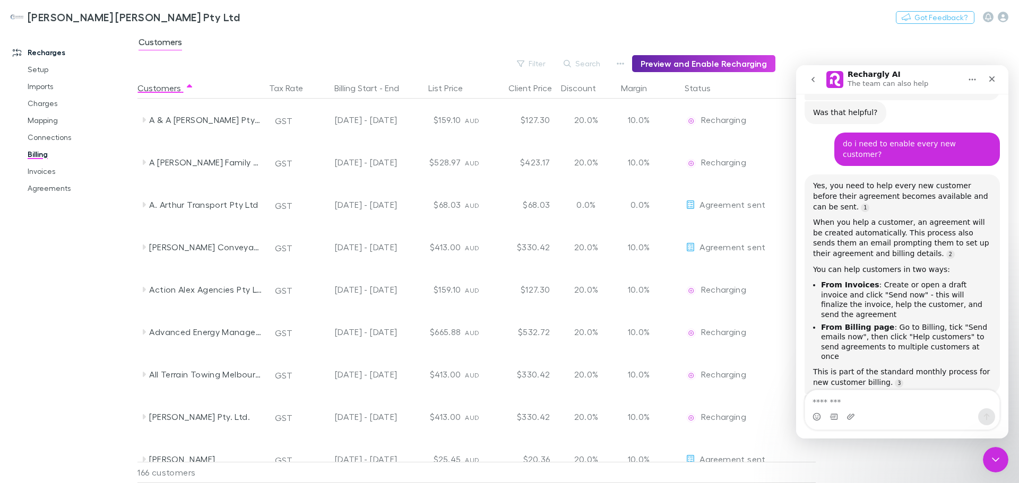
scroll to position [427, 0]
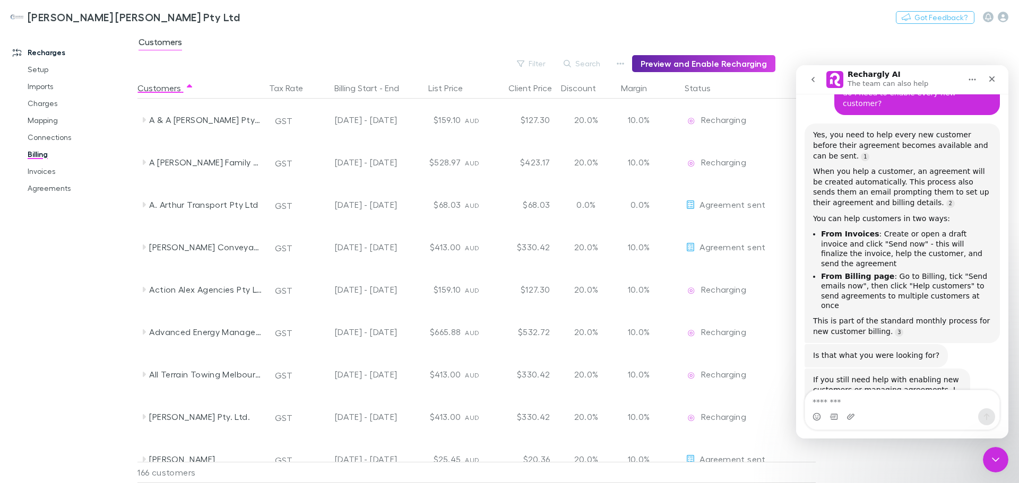
click at [836, 41] on div "Customers" at bounding box center [577, 45] width 881 height 20
click at [1000, 467] on div "Close Intercom Messenger" at bounding box center [995, 459] width 25 height 25
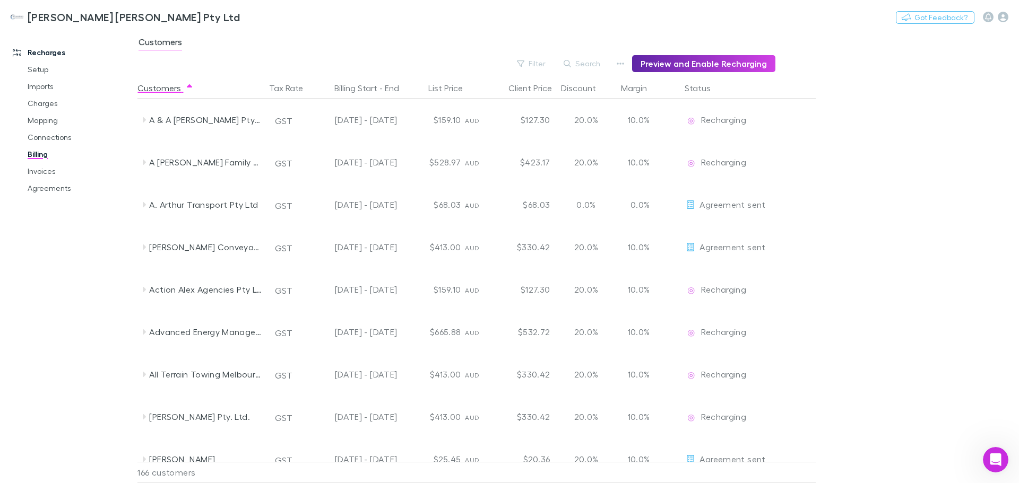
click at [1000, 462] on icon "Open Intercom Messenger" at bounding box center [996, 461] width 18 height 18
